Goal: Find specific page/section: Find specific page/section

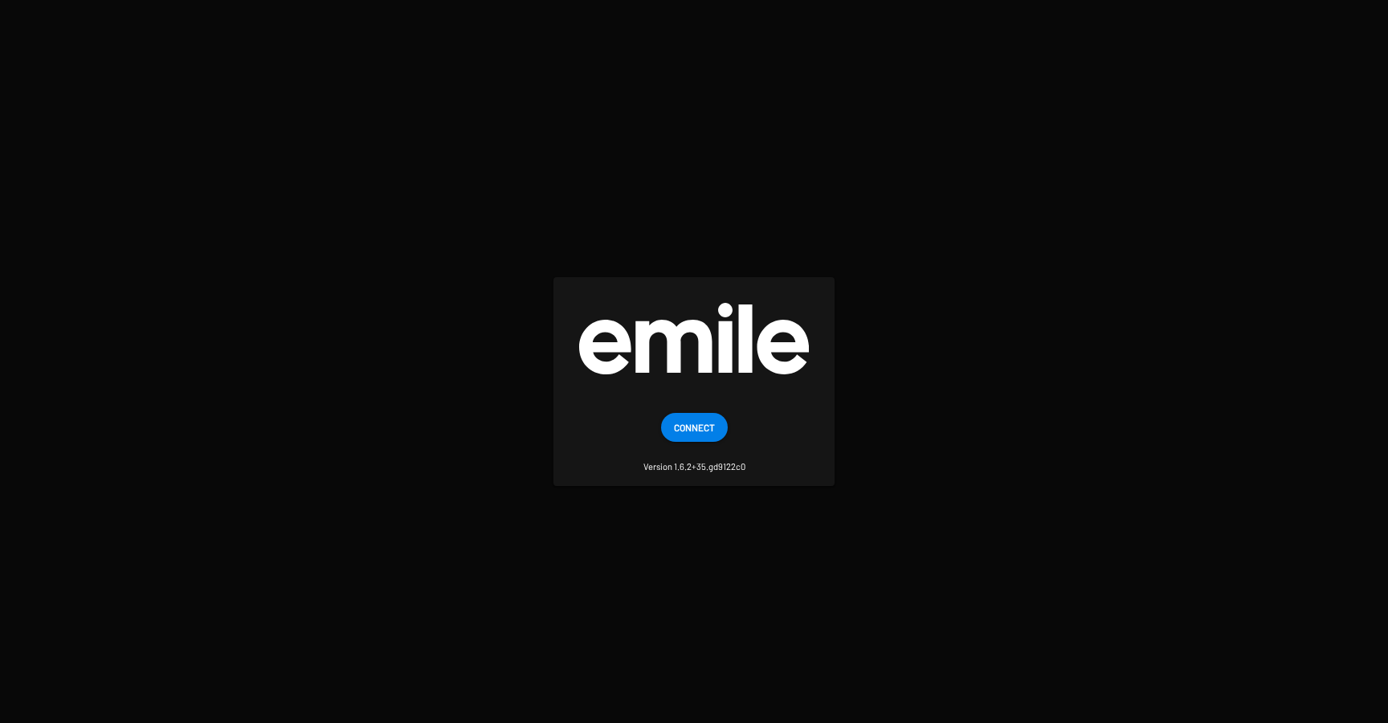
click at [676, 439] on span "Connect" at bounding box center [694, 427] width 41 height 29
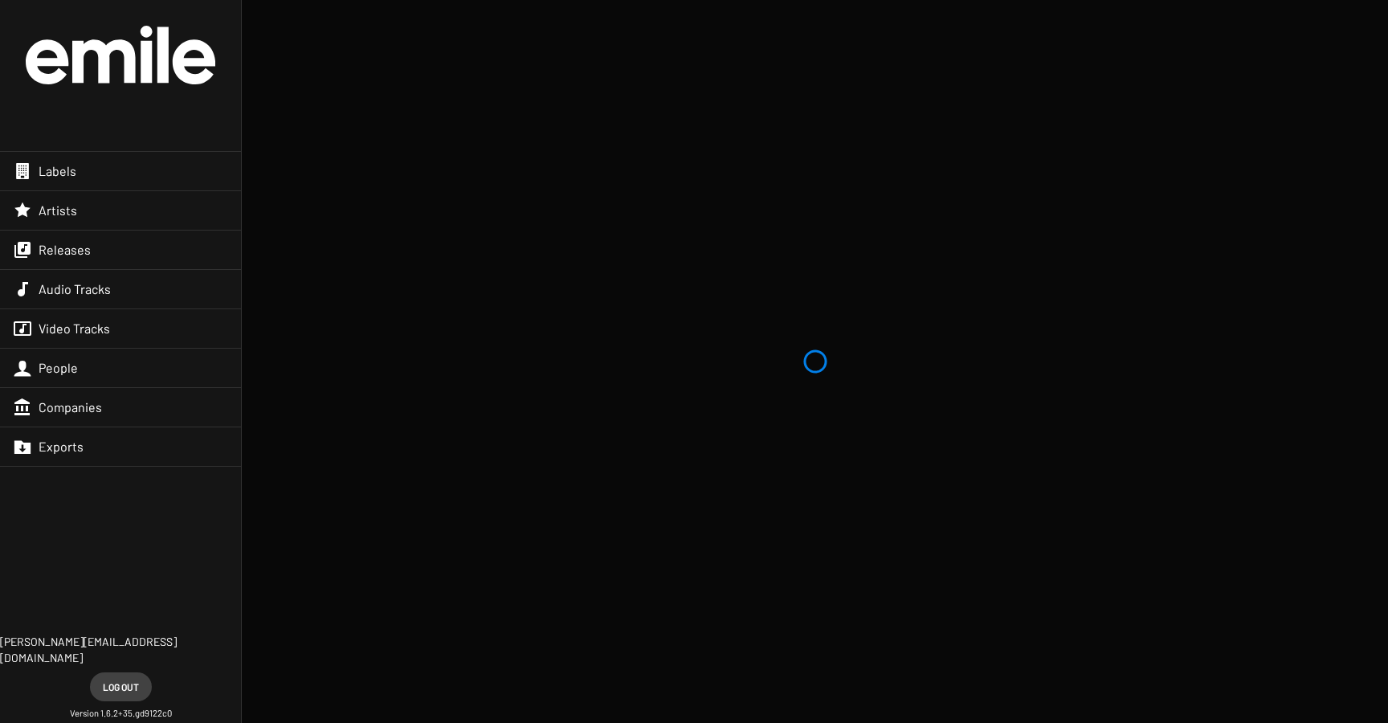
click at [71, 280] on div "Audio Tracks" at bounding box center [120, 289] width 241 height 39
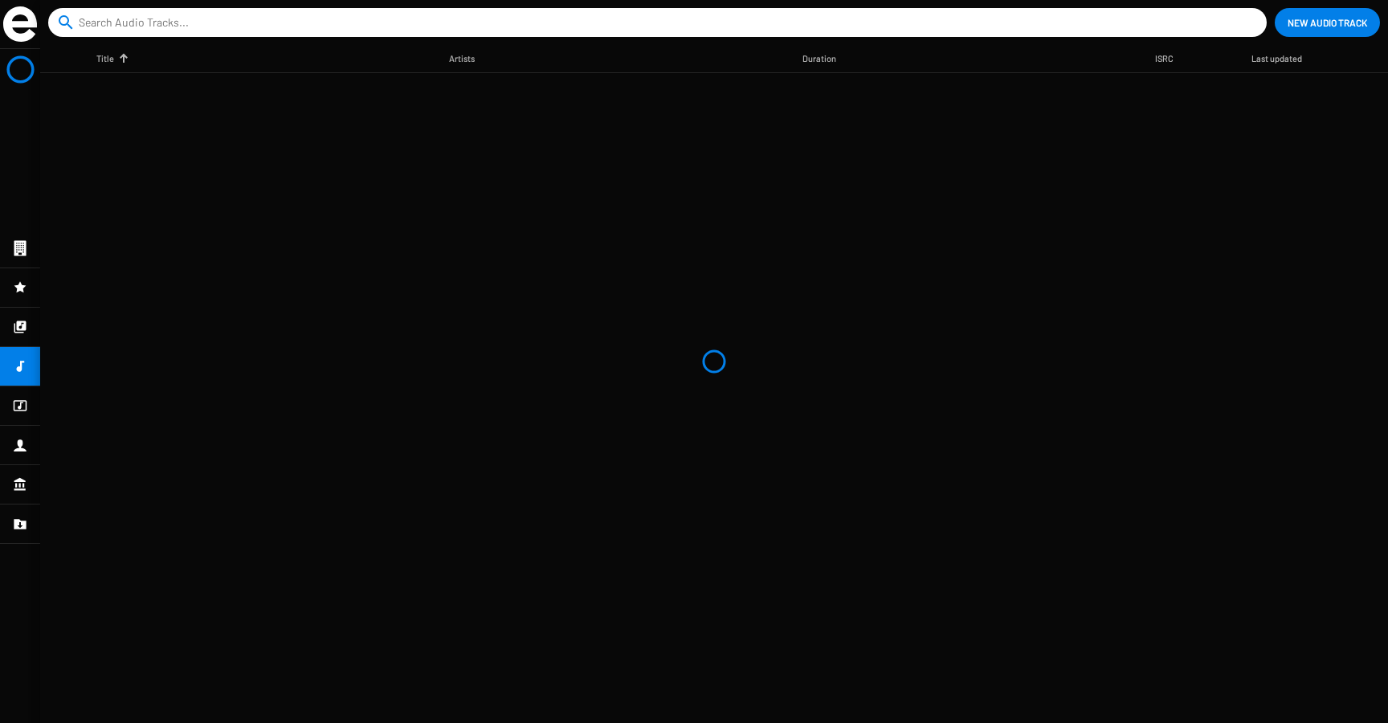
click at [71, 262] on app-catalog "search close New Audio Track Title Artists Duration ISRC Last updated" at bounding box center [694, 361] width 1388 height 723
click at [17, 339] on div at bounding box center [20, 327] width 40 height 39
